Goal: Information Seeking & Learning: Find contact information

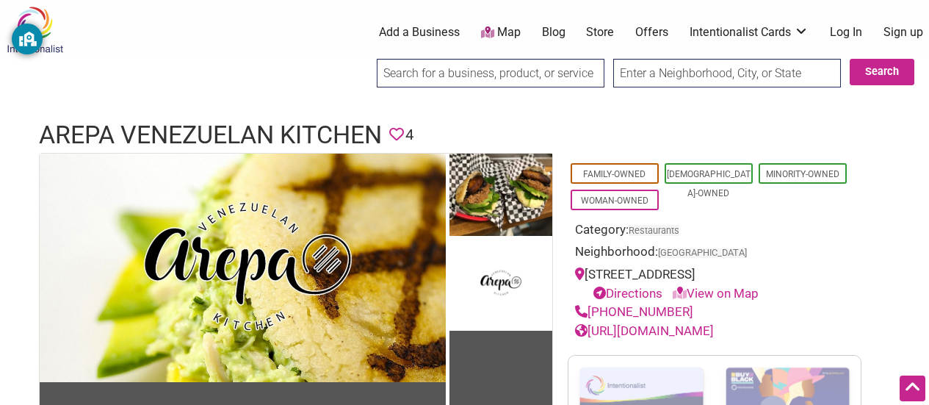
scroll to position [168, 0]
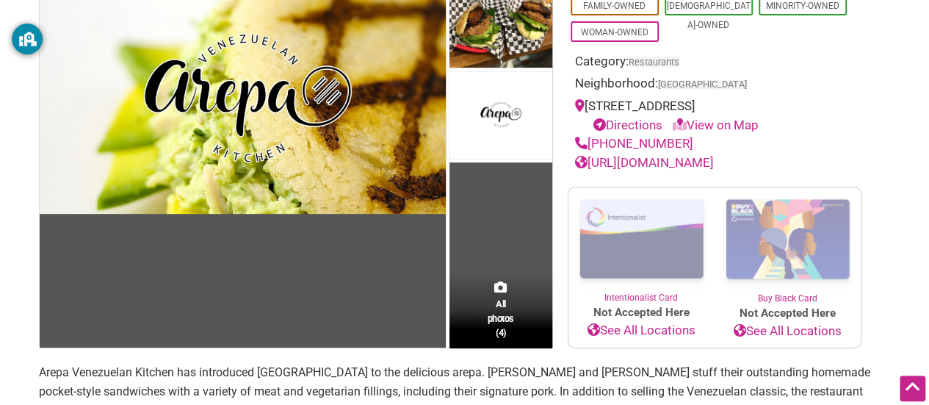
drag, startPoint x: 0, startPoint y: 0, endPoint x: 587, endPoint y: 112, distance: 597.7
click at [587, 112] on div "[STREET_ADDRESS] Directions View on Map" at bounding box center [714, 115] width 279 height 37
copy div "[STREET_ADDRESS]"
click at [845, 132] on div "Directions View on Map" at bounding box center [722, 125] width 264 height 19
click at [737, 118] on link "View on Map" at bounding box center [716, 125] width 86 height 15
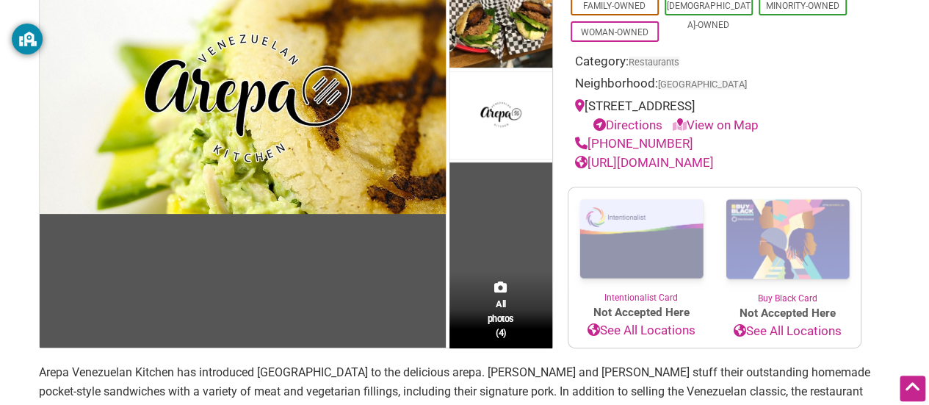
click at [737, 118] on link "View on Map" at bounding box center [716, 125] width 86 height 15
click at [732, 126] on link "View on Map" at bounding box center [716, 125] width 86 height 15
click at [811, 135] on div "[PHONE_NUMBER]" at bounding box center [714, 143] width 279 height 19
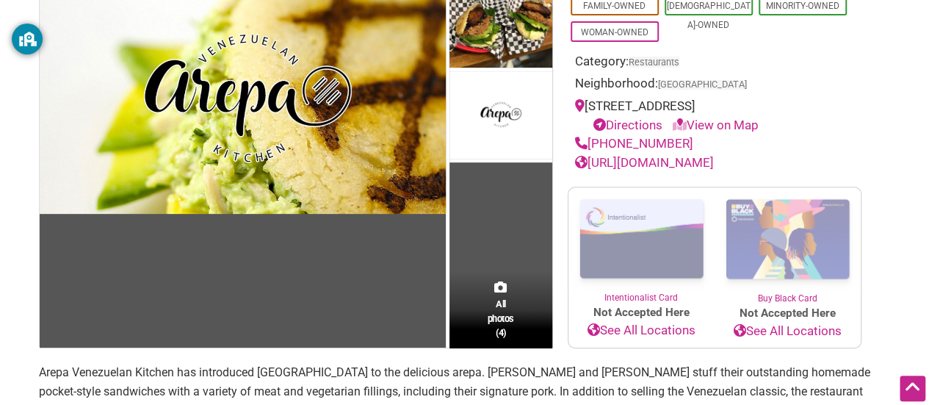
click at [678, 135] on div "[PHONE_NUMBER]" at bounding box center [714, 143] width 279 height 19
click at [695, 128] on link "View on Map" at bounding box center [716, 125] width 86 height 15
click at [780, 129] on div "Directions View on Map" at bounding box center [722, 125] width 264 height 19
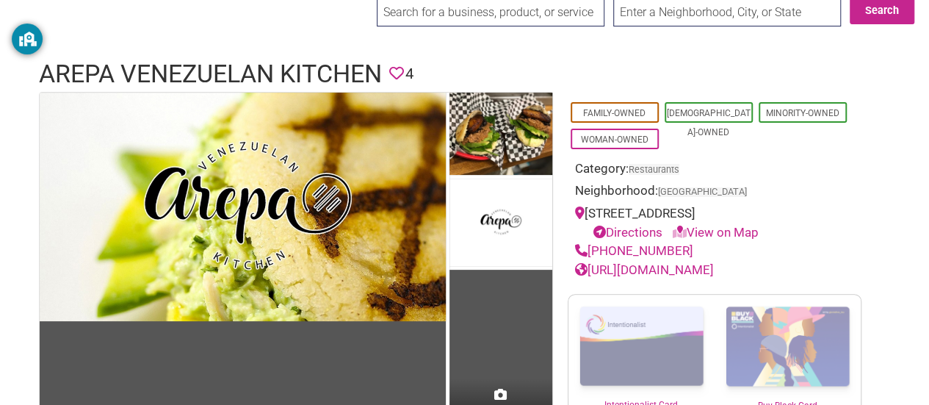
scroll to position [60, 0]
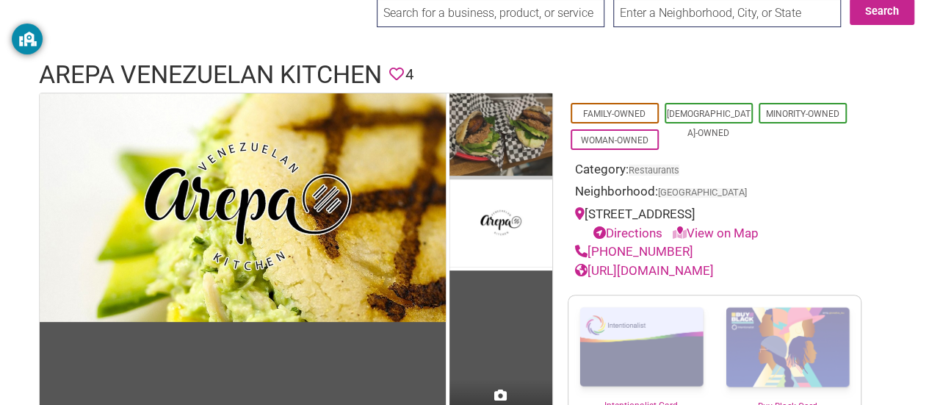
click at [508, 134] on img at bounding box center [501, 136] width 103 height 86
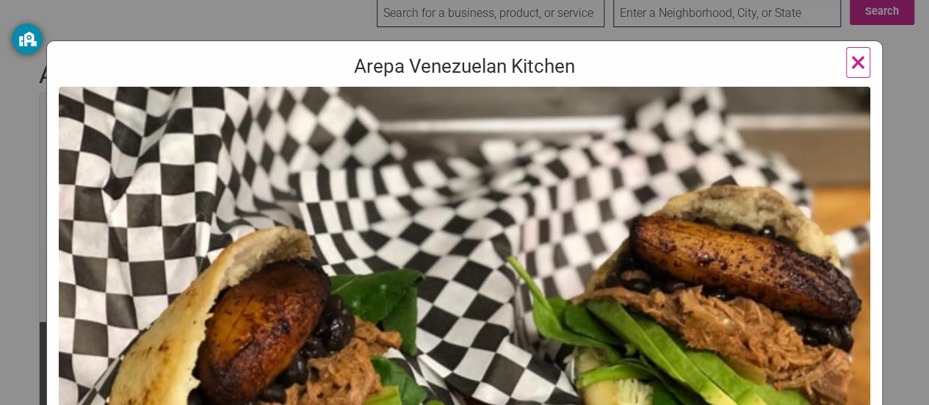
scroll to position [41, 0]
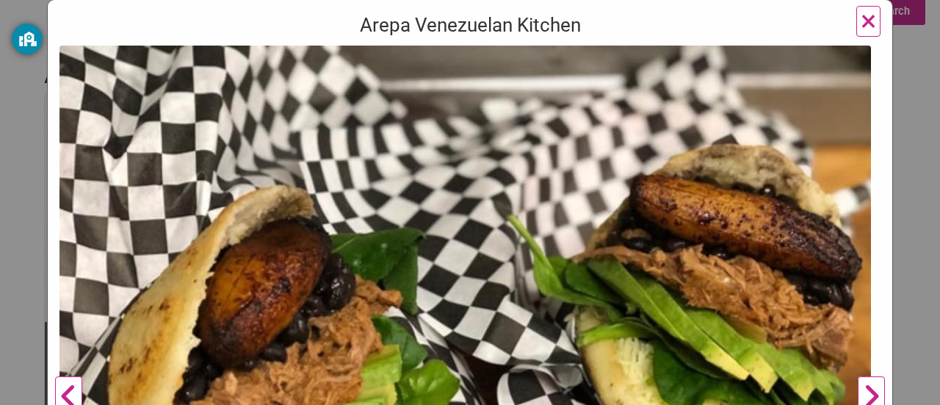
click at [861, 17] on span "×" at bounding box center [868, 21] width 15 height 35
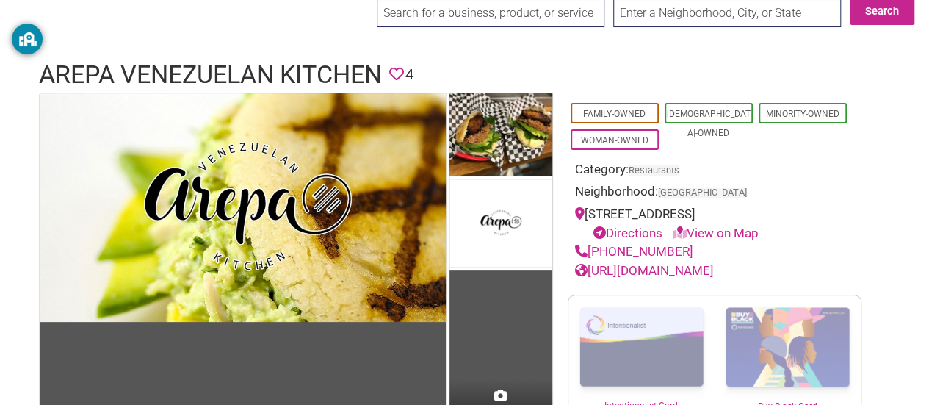
drag, startPoint x: 677, startPoint y: 248, endPoint x: 570, endPoint y: 256, distance: 107.5
click at [570, 256] on div "Family-Owned [DEMOGRAPHIC_DATA]-Owned Minority-Owned Woman-Owned Category: Rest…" at bounding box center [715, 187] width 294 height 188
click at [840, 280] on div "Family-Owned [DEMOGRAPHIC_DATA]-Owned Minority-Owned Woman-Owned Category: Rest…" at bounding box center [714, 275] width 323 height 364
drag, startPoint x: 815, startPoint y: 271, endPoint x: 584, endPoint y: 259, distance: 231.7
click at [584, 262] on div "[URL][DOMAIN_NAME]" at bounding box center [714, 271] width 279 height 19
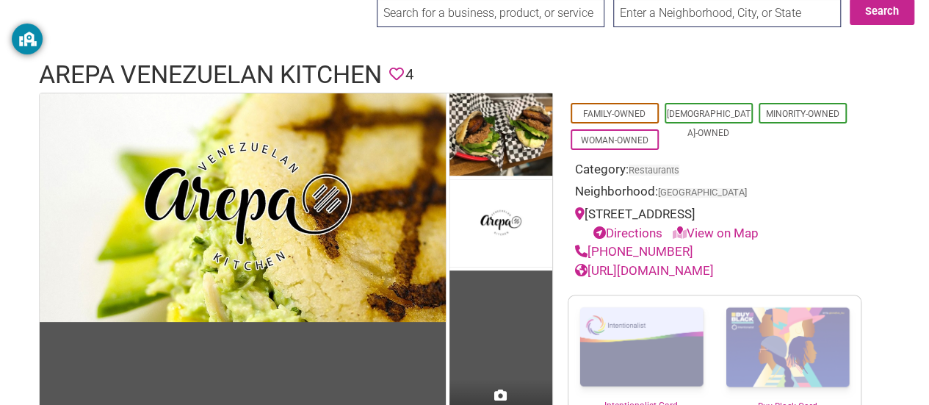
copy div "[PHONE_NUMBER] [URL][DOMAIN_NAME]"
click at [810, 236] on div "Directions View on Map" at bounding box center [722, 233] width 264 height 19
click at [732, 231] on link "View on Map" at bounding box center [716, 233] width 86 height 15
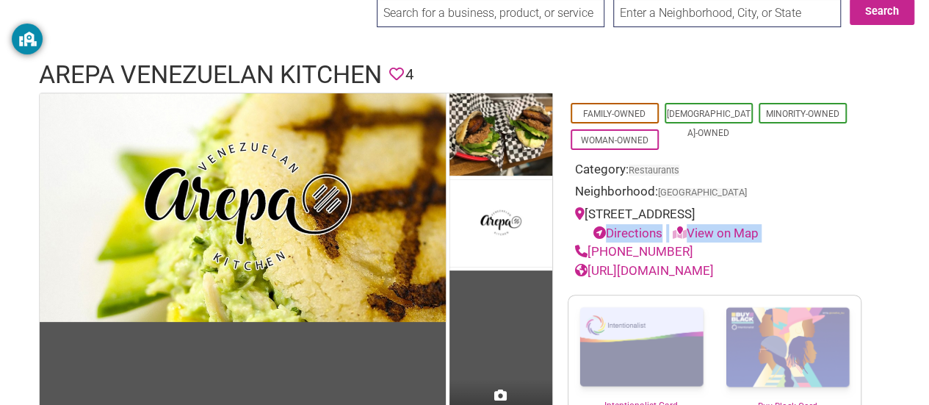
click at [801, 237] on div "Directions View on Map" at bounding box center [722, 233] width 264 height 19
click at [730, 235] on link "View on Map" at bounding box center [716, 233] width 86 height 15
drag, startPoint x: 730, startPoint y: 235, endPoint x: 852, endPoint y: 234, distance: 122.0
click at [852, 234] on div "Directions View on Map" at bounding box center [722, 233] width 264 height 19
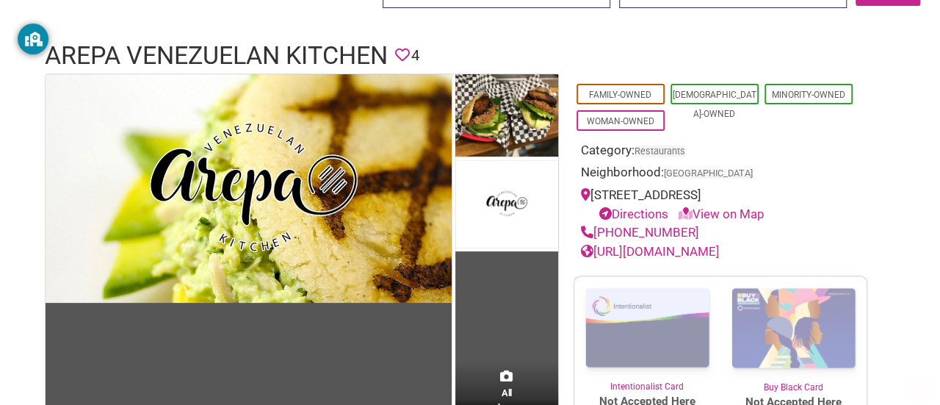
scroll to position [82, 0]
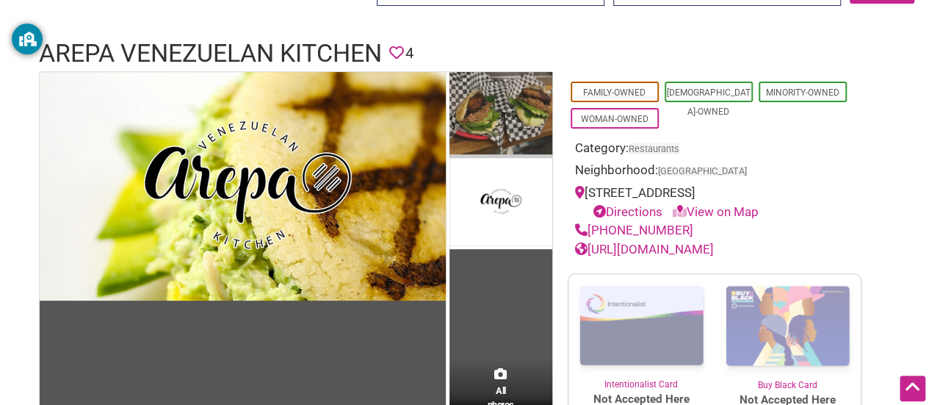
click at [522, 124] on img at bounding box center [501, 115] width 103 height 86
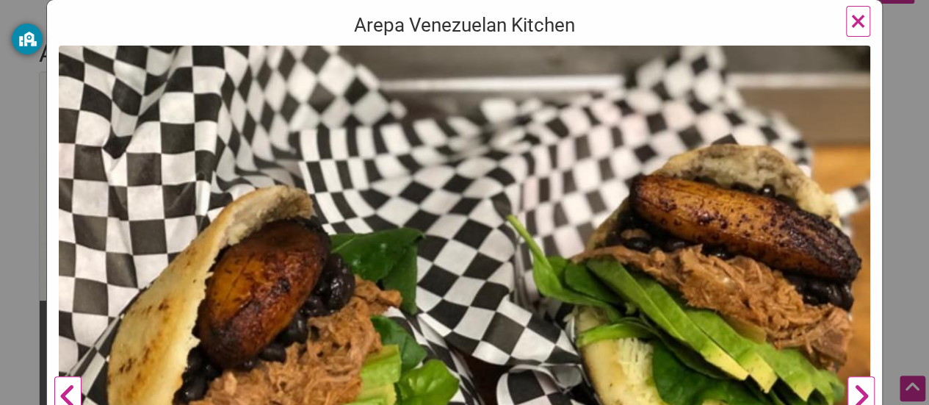
scroll to position [41, 0]
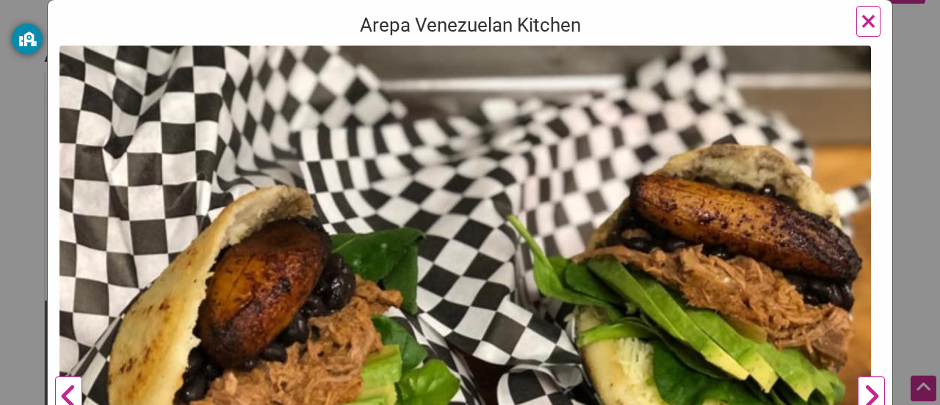
click at [619, 229] on img at bounding box center [466, 371] width 812 height 651
click at [861, 19] on span "×" at bounding box center [868, 21] width 15 height 35
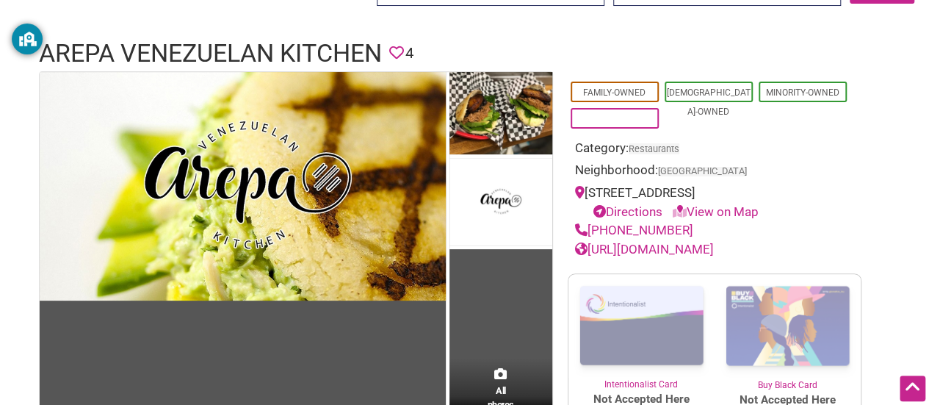
scroll to position [0, 0]
